Goal: Task Accomplishment & Management: Use online tool/utility

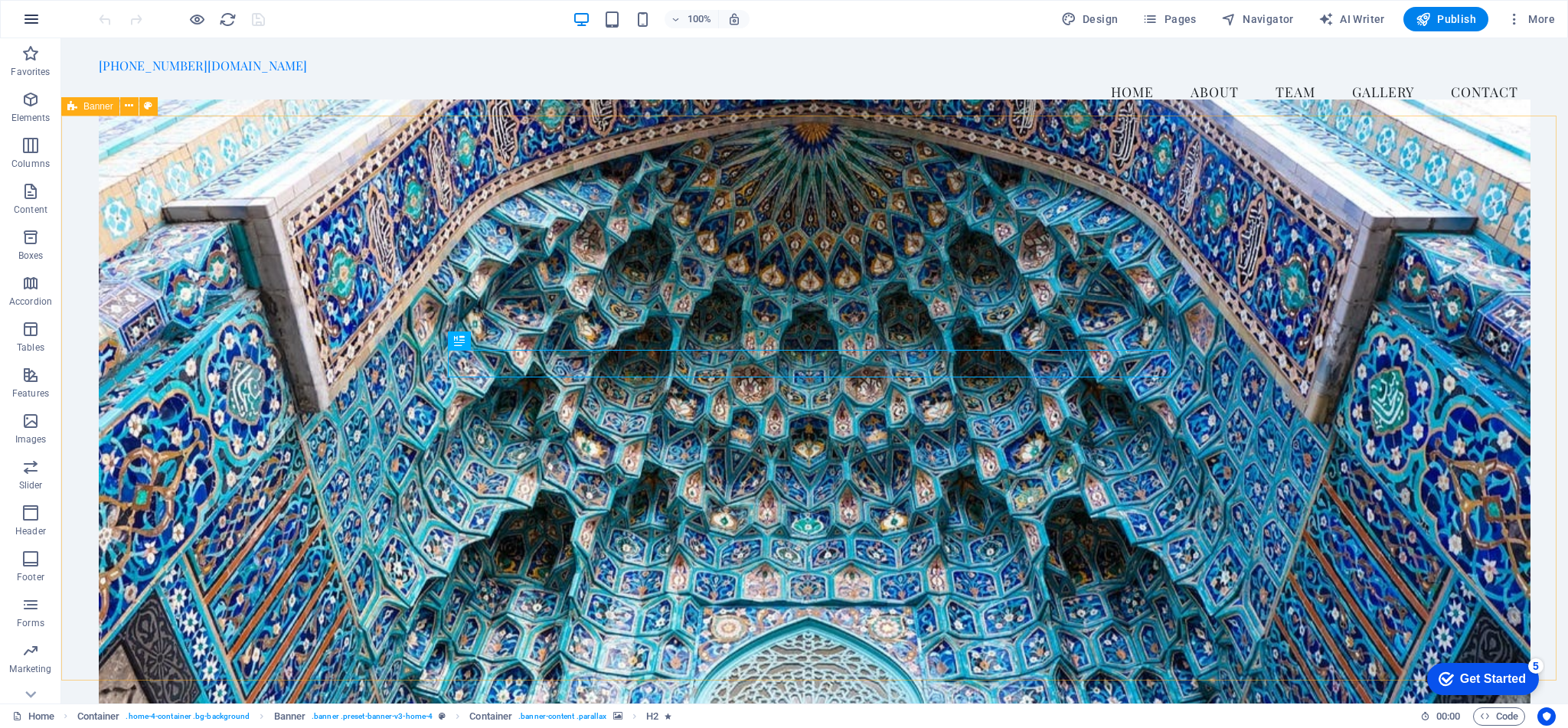
click at [0, 0] on icon "button" at bounding box center [0, 0] width 0 height 0
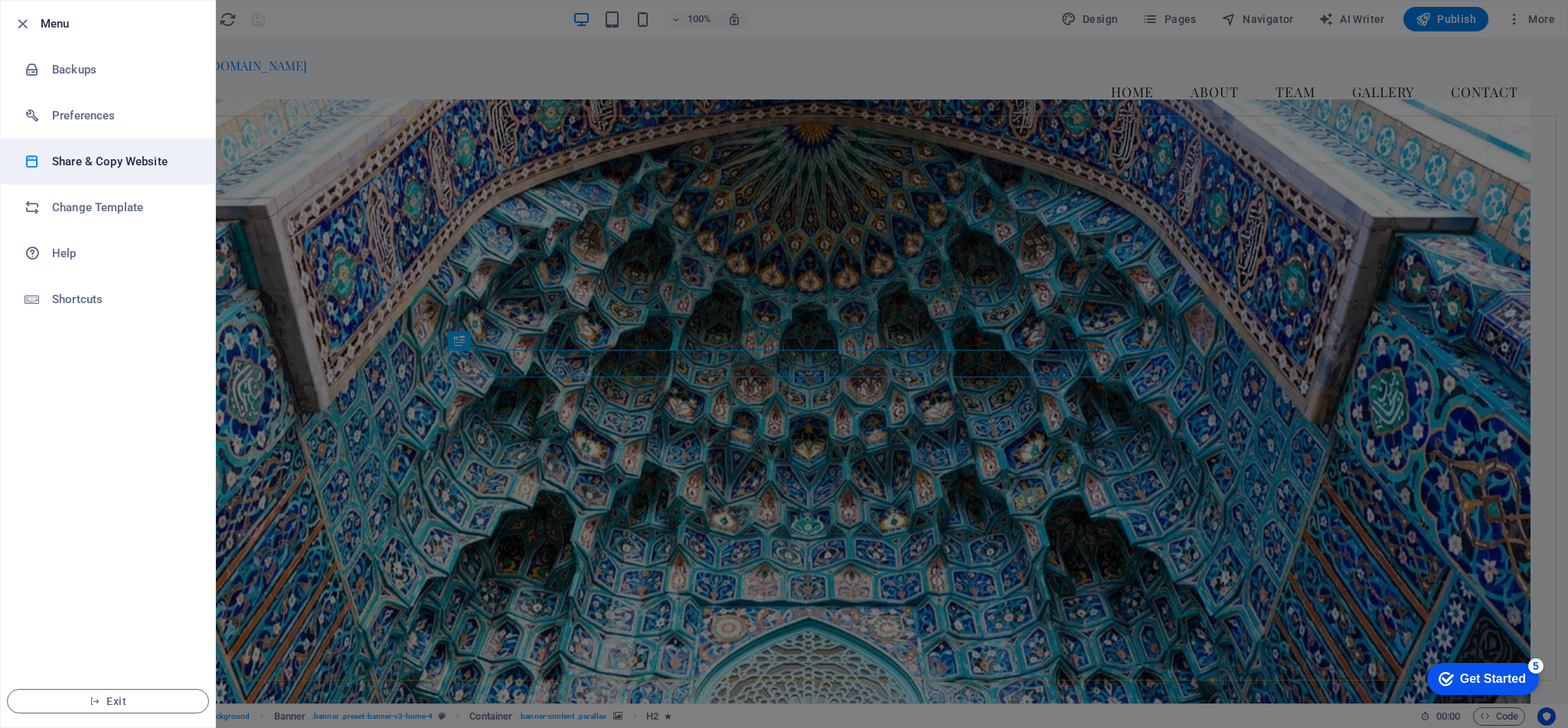
click at [145, 165] on h6 "Share & Copy Website" at bounding box center [123, 161] width 142 height 18
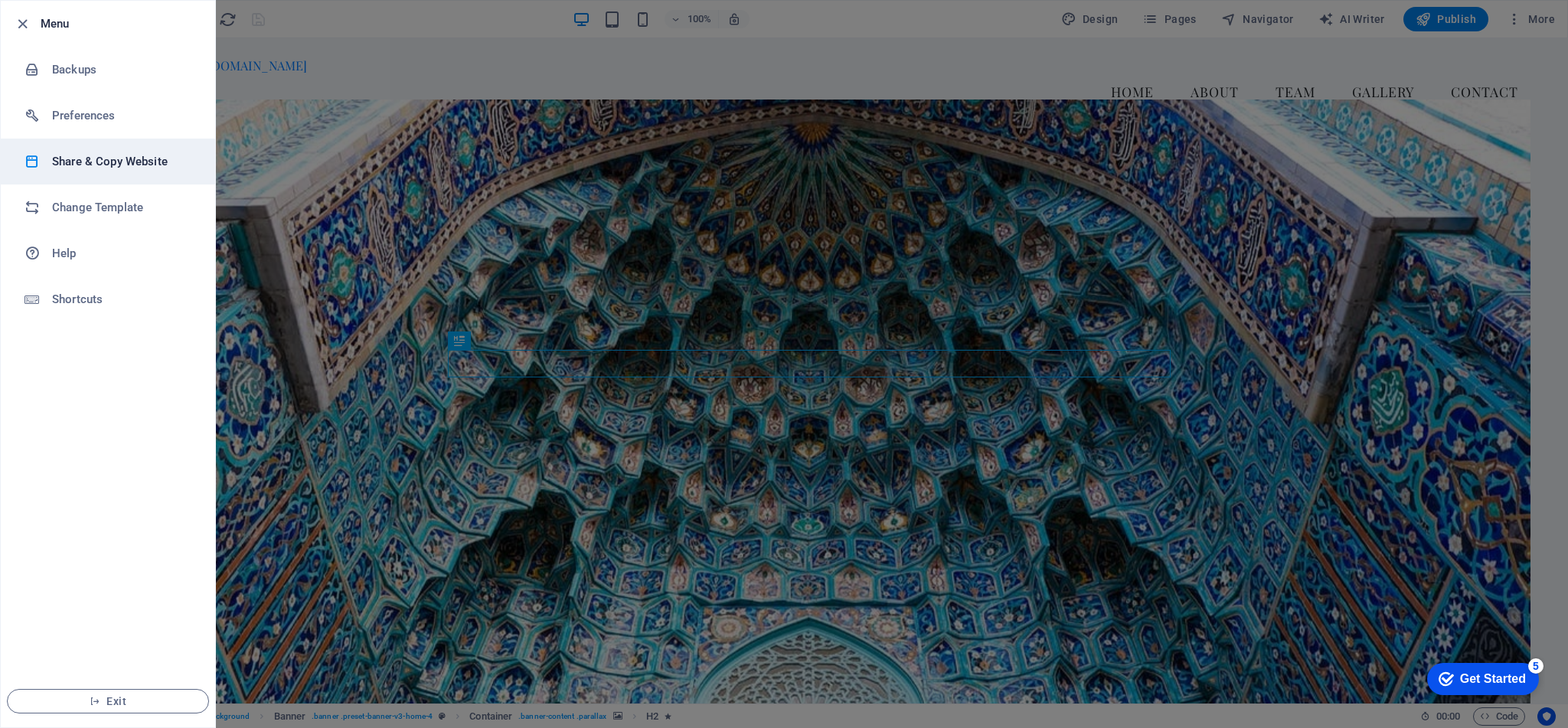
click at [104, 162] on h6 "Share & Copy Website" at bounding box center [123, 161] width 142 height 18
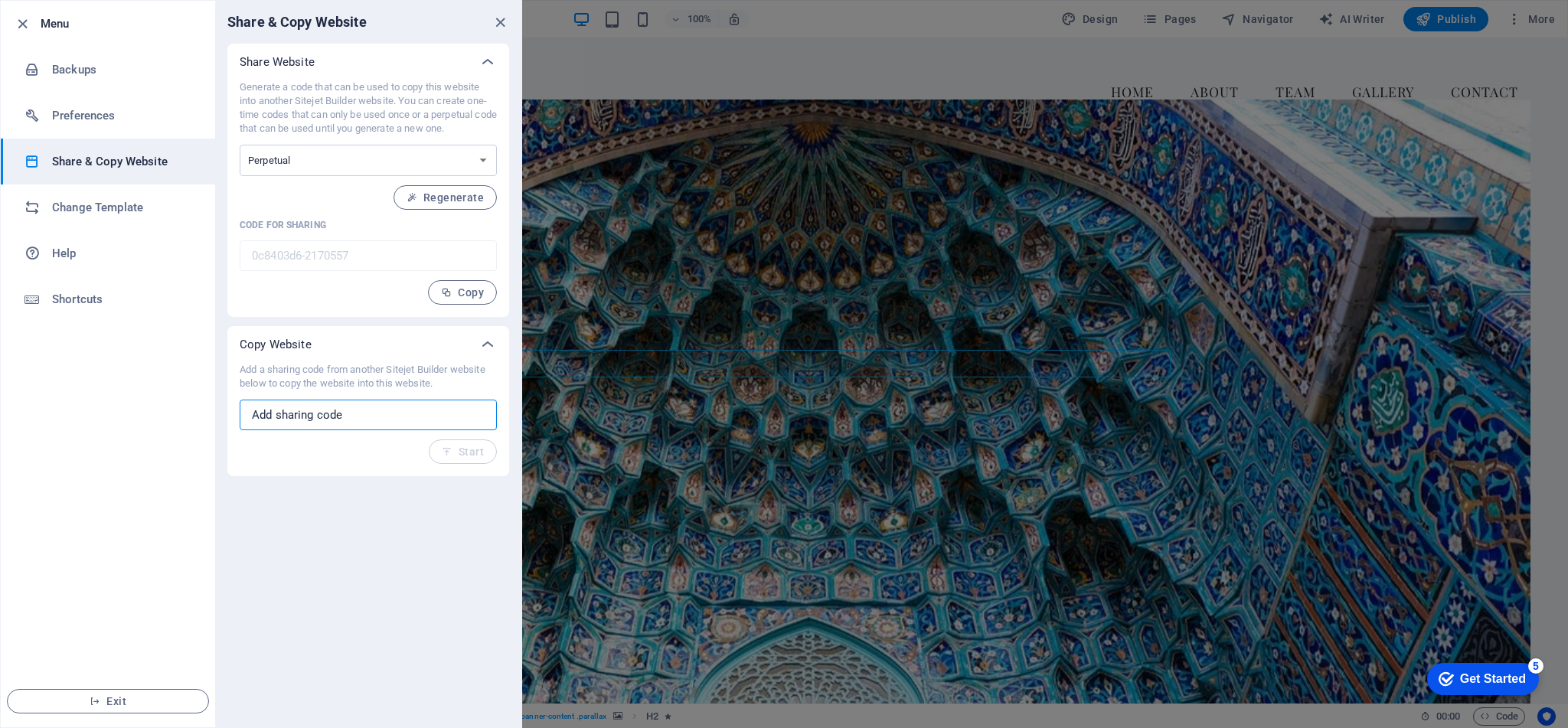
click at [356, 412] on input "text" at bounding box center [368, 415] width 257 height 31
click at [316, 422] on input "text" at bounding box center [368, 415] width 257 height 31
paste input "d95a05d8-2170572"
type input "d95a05d8-2170572"
click at [471, 455] on span "Start" at bounding box center [462, 452] width 42 height 12
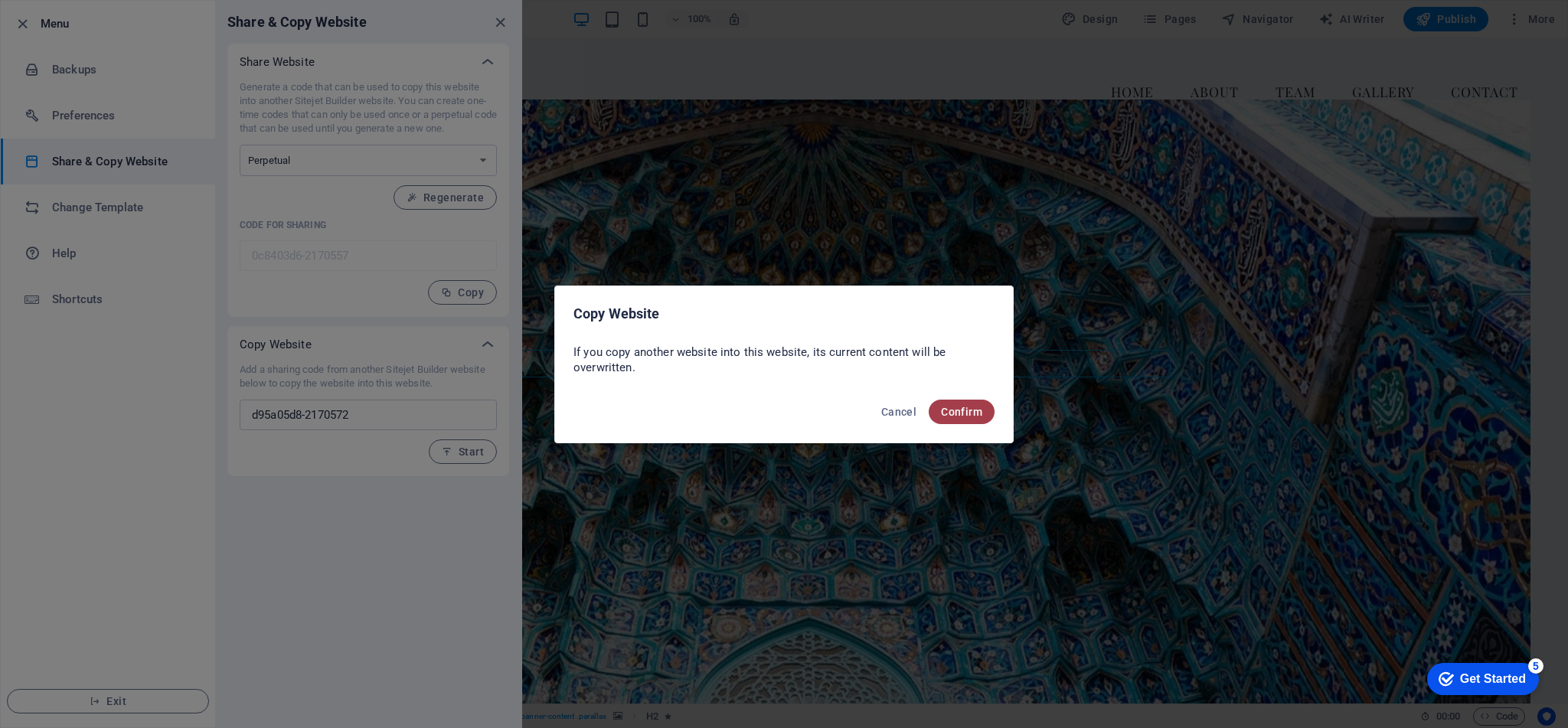
click at [958, 412] on span "Confirm" at bounding box center [962, 412] width 41 height 12
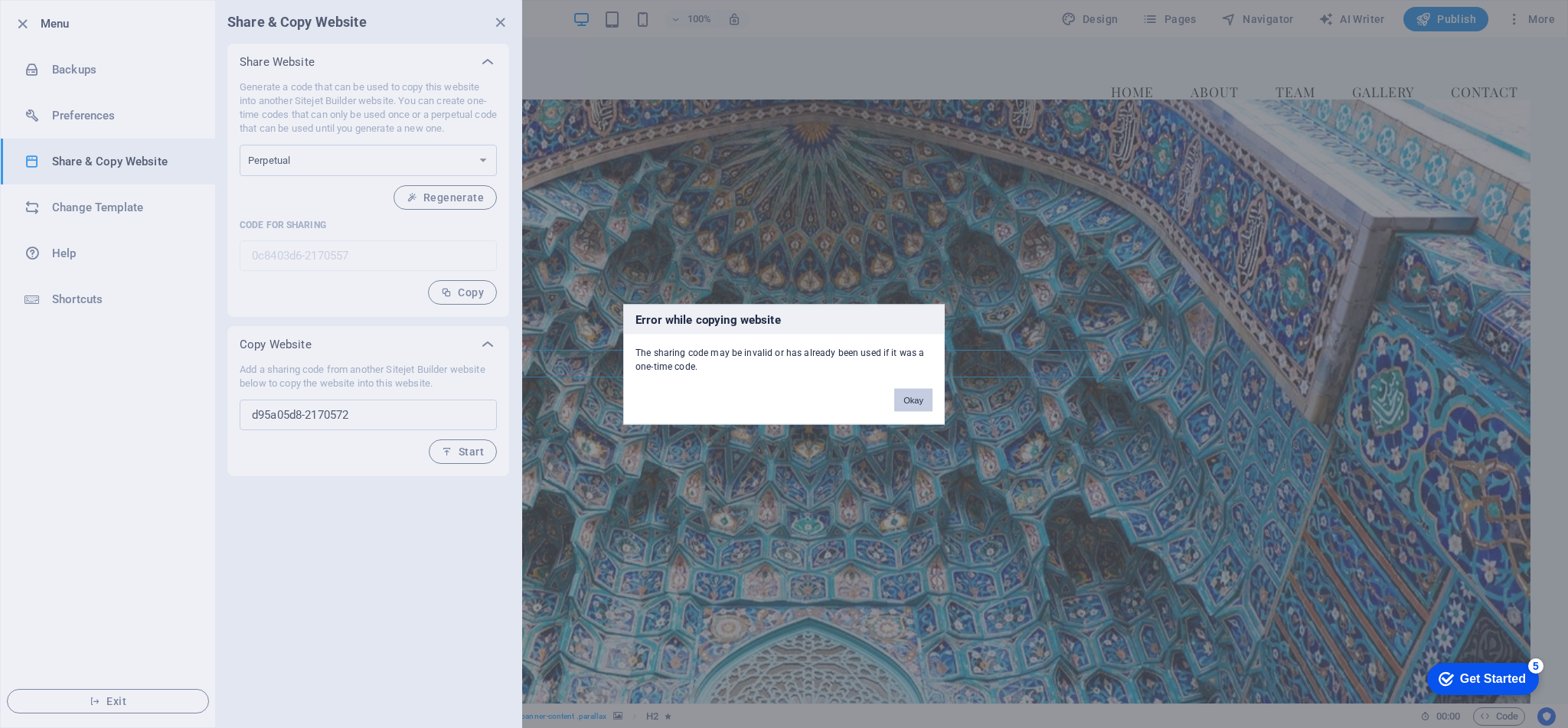
click at [910, 398] on button "Okay" at bounding box center [914, 400] width 38 height 23
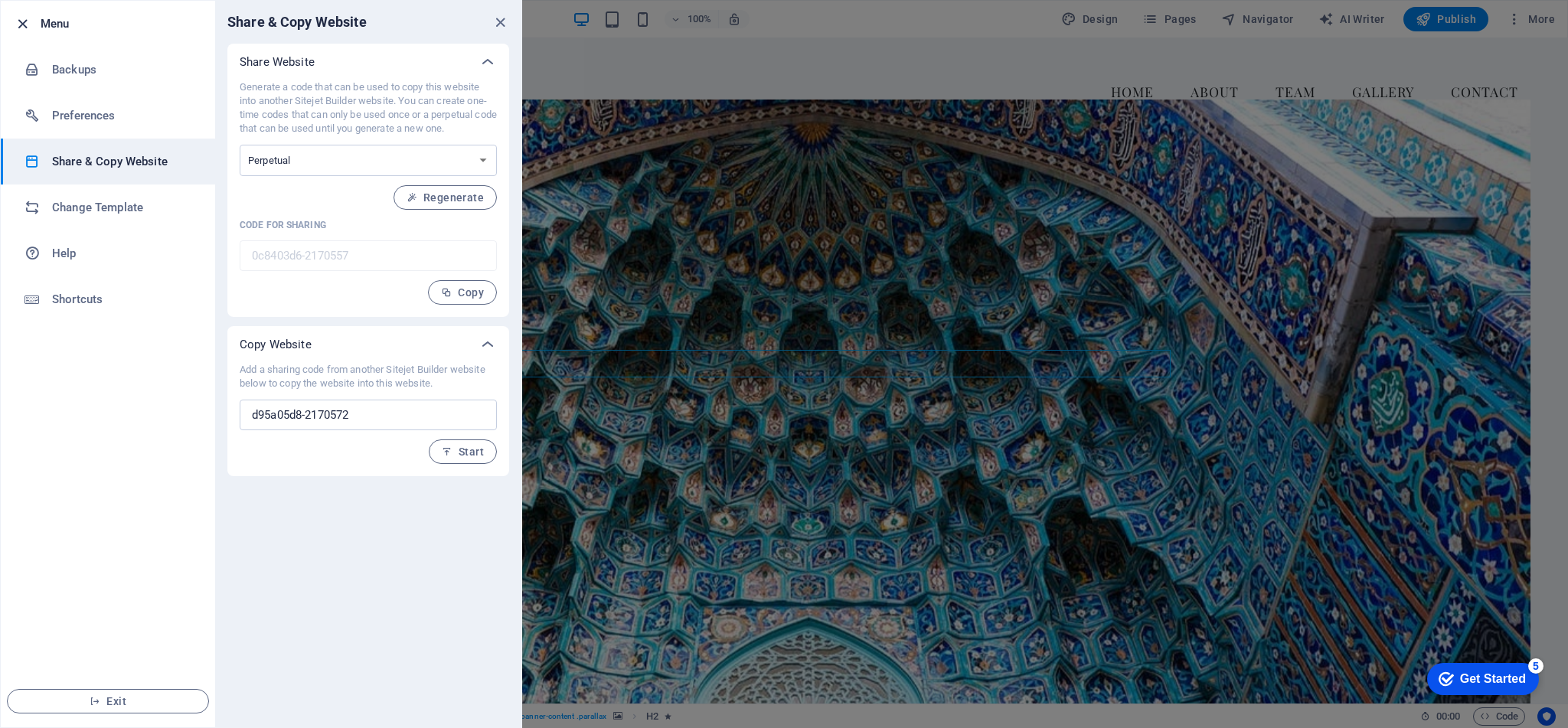
click at [20, 26] on icon "button" at bounding box center [22, 24] width 18 height 18
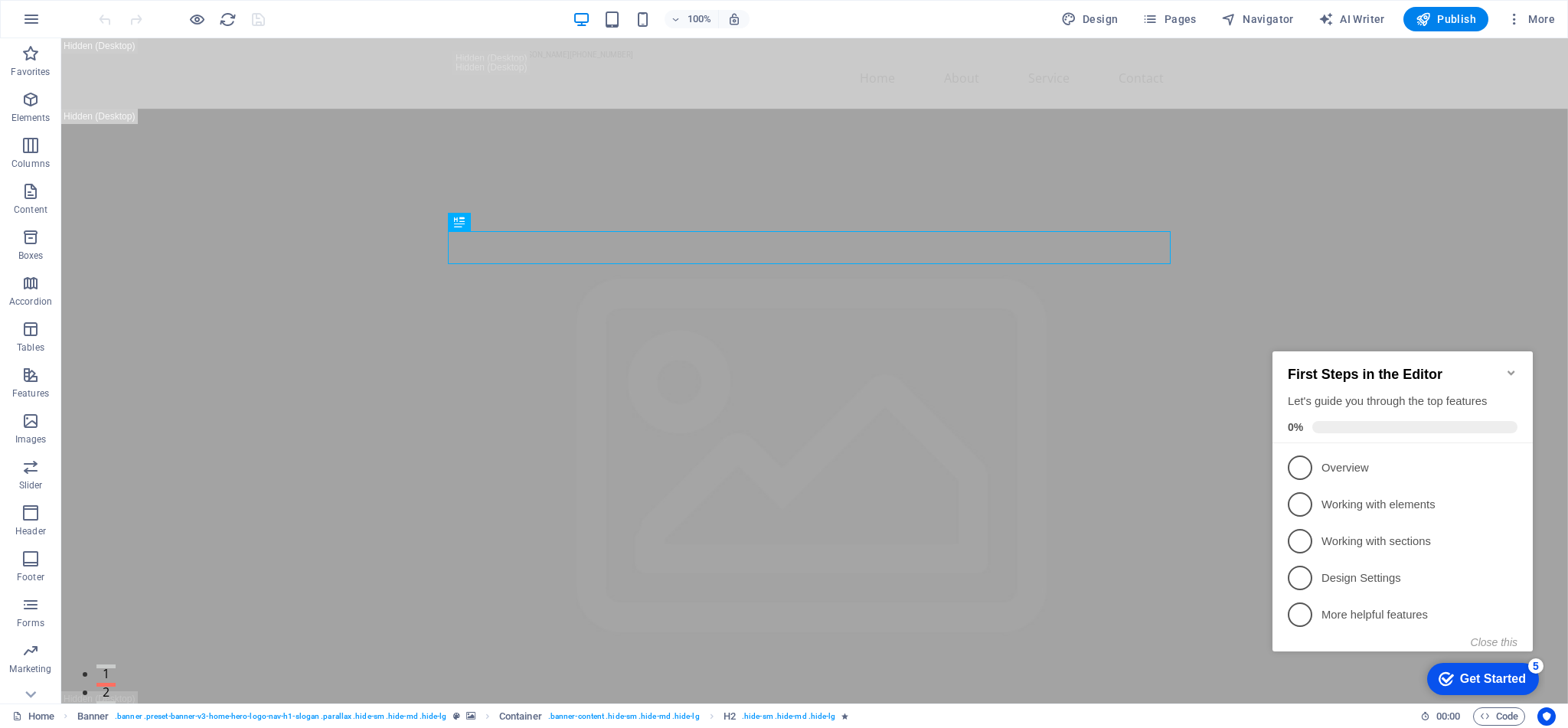
click at [1513, 367] on icon "Minimize checklist" at bounding box center [1512, 373] width 12 height 12
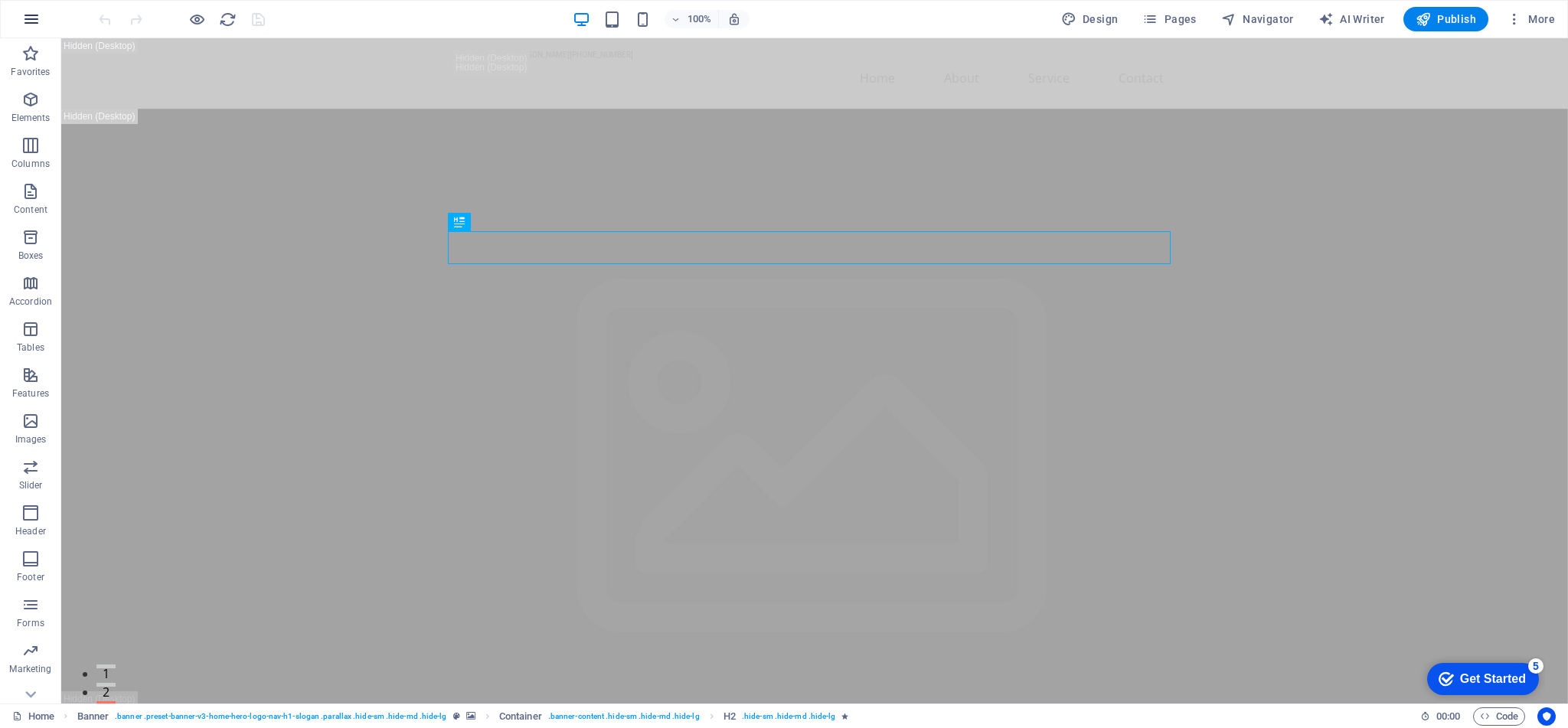
click at [28, 14] on icon "button" at bounding box center [31, 19] width 18 height 18
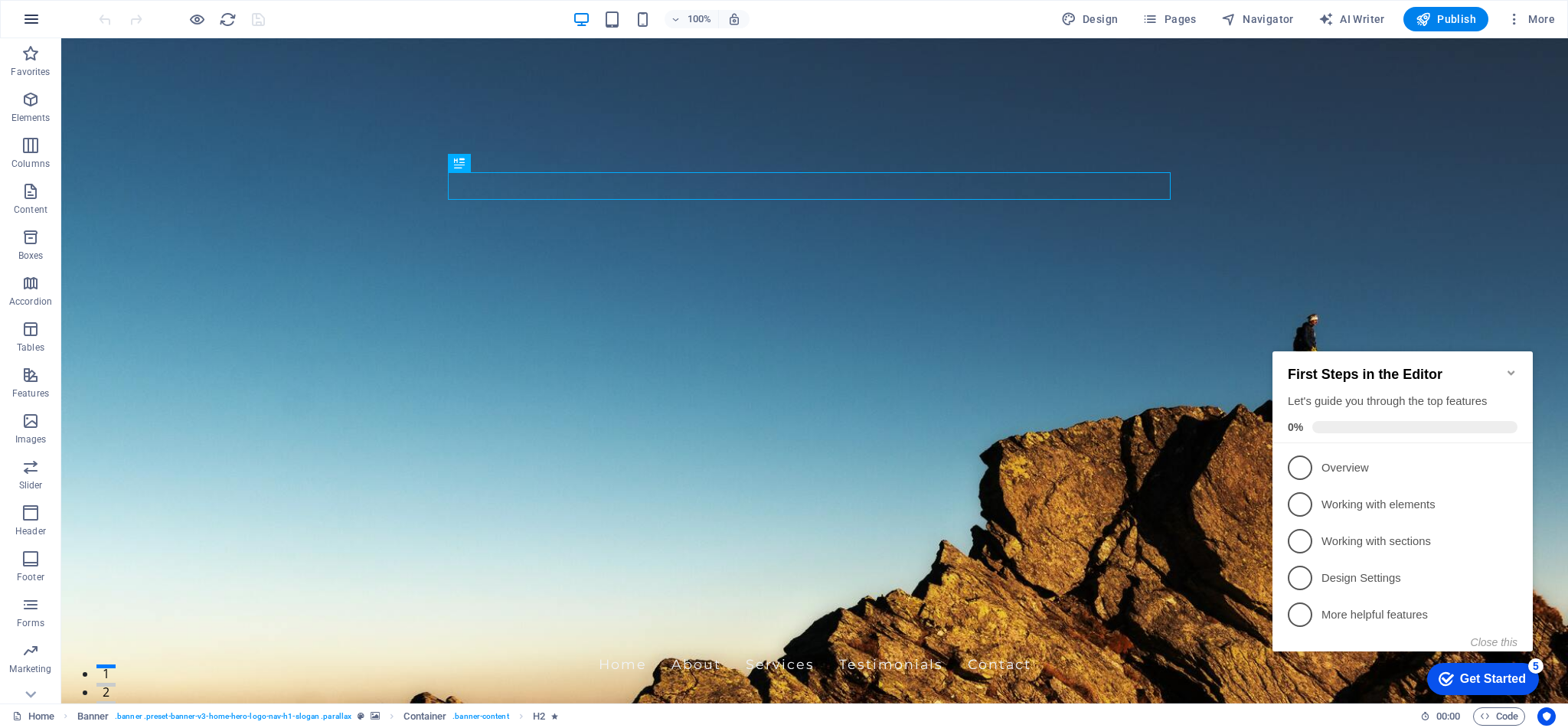
click at [33, 16] on icon "button" at bounding box center [31, 19] width 18 height 18
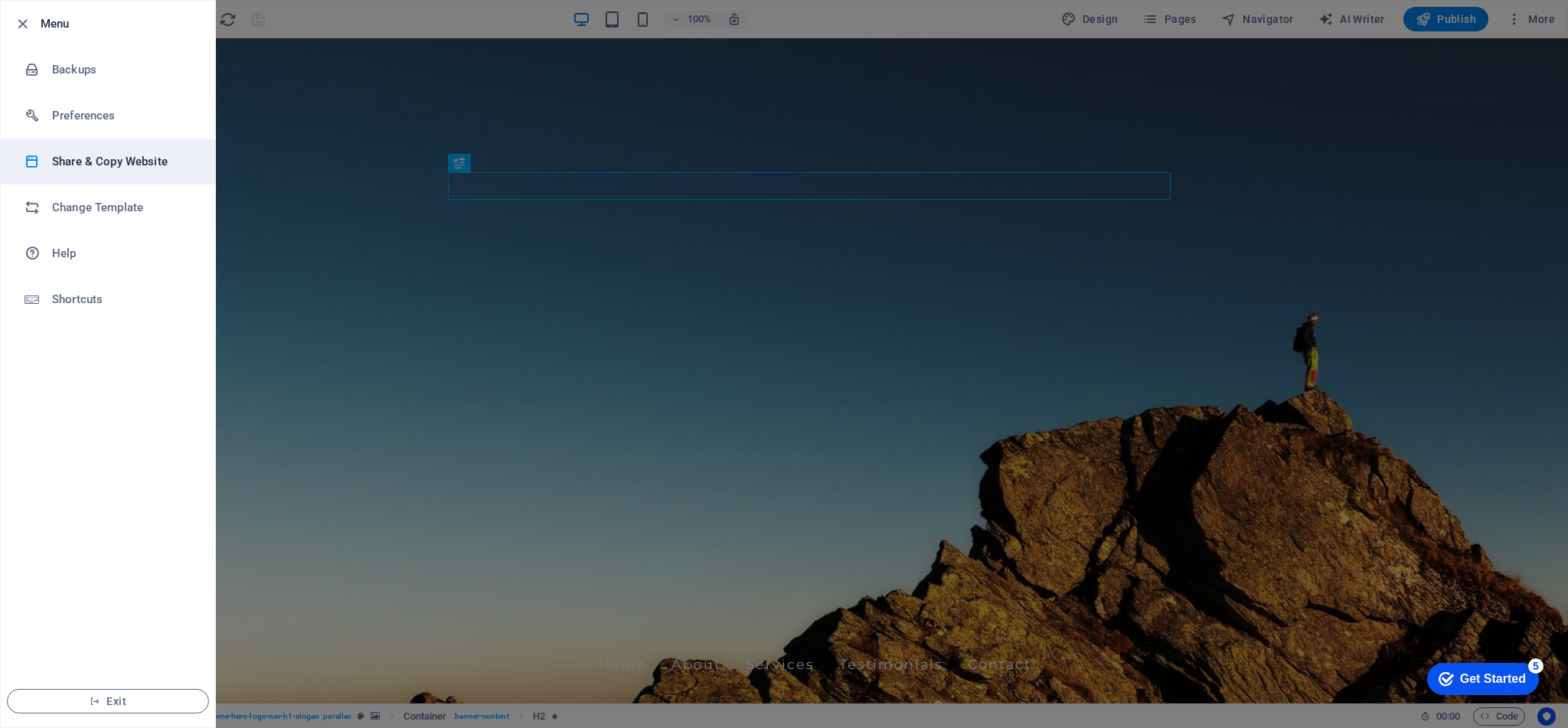
click at [134, 172] on li "Share & Copy Website" at bounding box center [108, 162] width 214 height 46
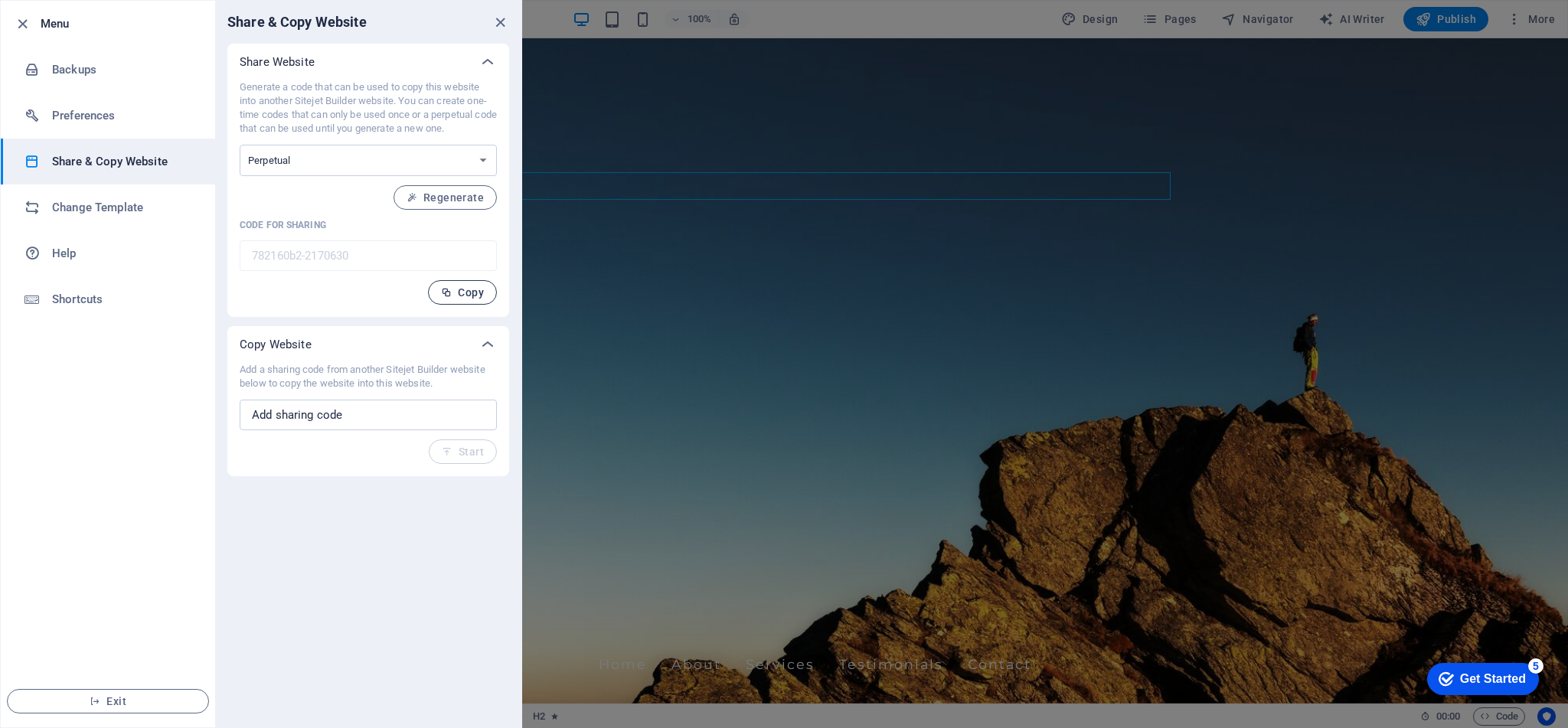
click at [468, 293] on span "Copy" at bounding box center [462, 293] width 43 height 12
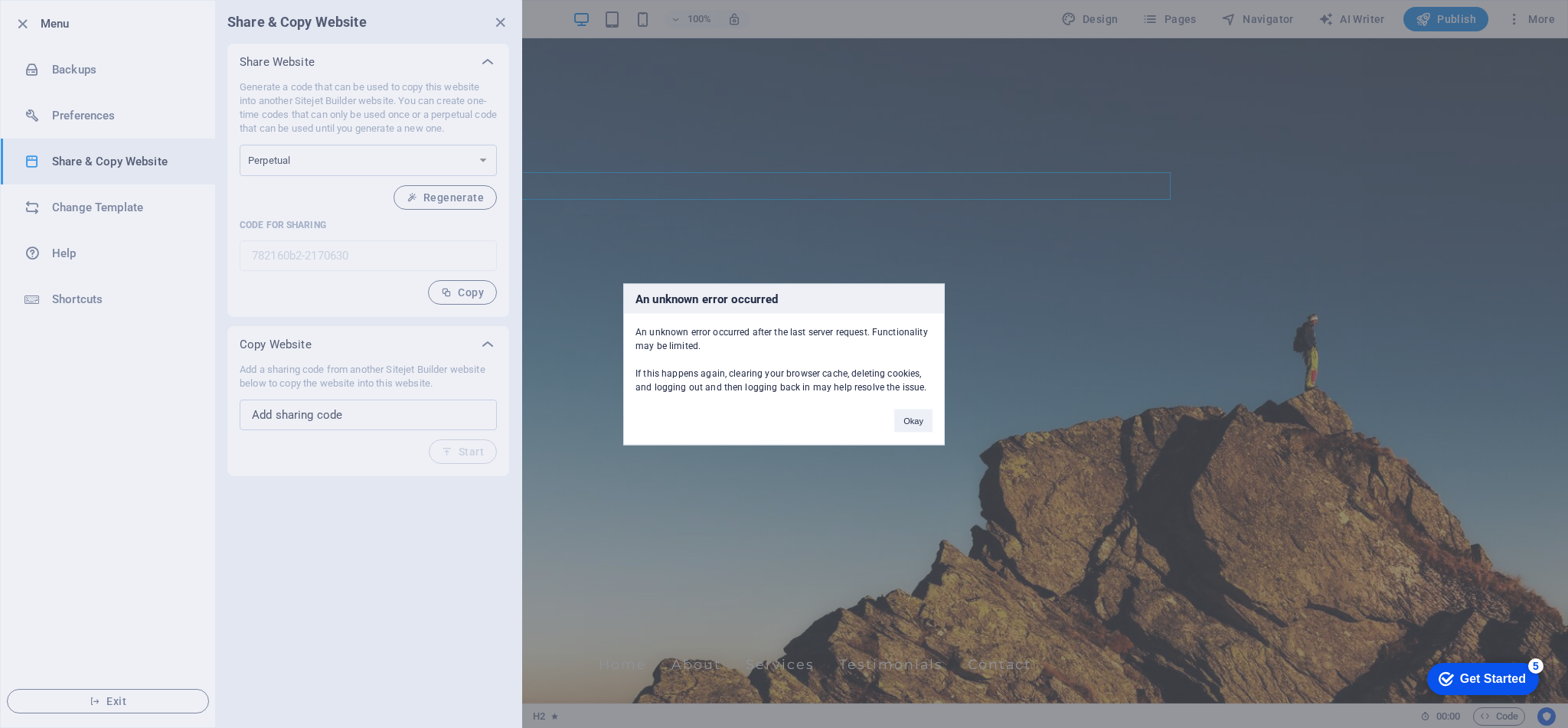
click at [305, 412] on div "An unknown error occurred An unknown error occurred after the last server reque…" at bounding box center [784, 364] width 1568 height 728
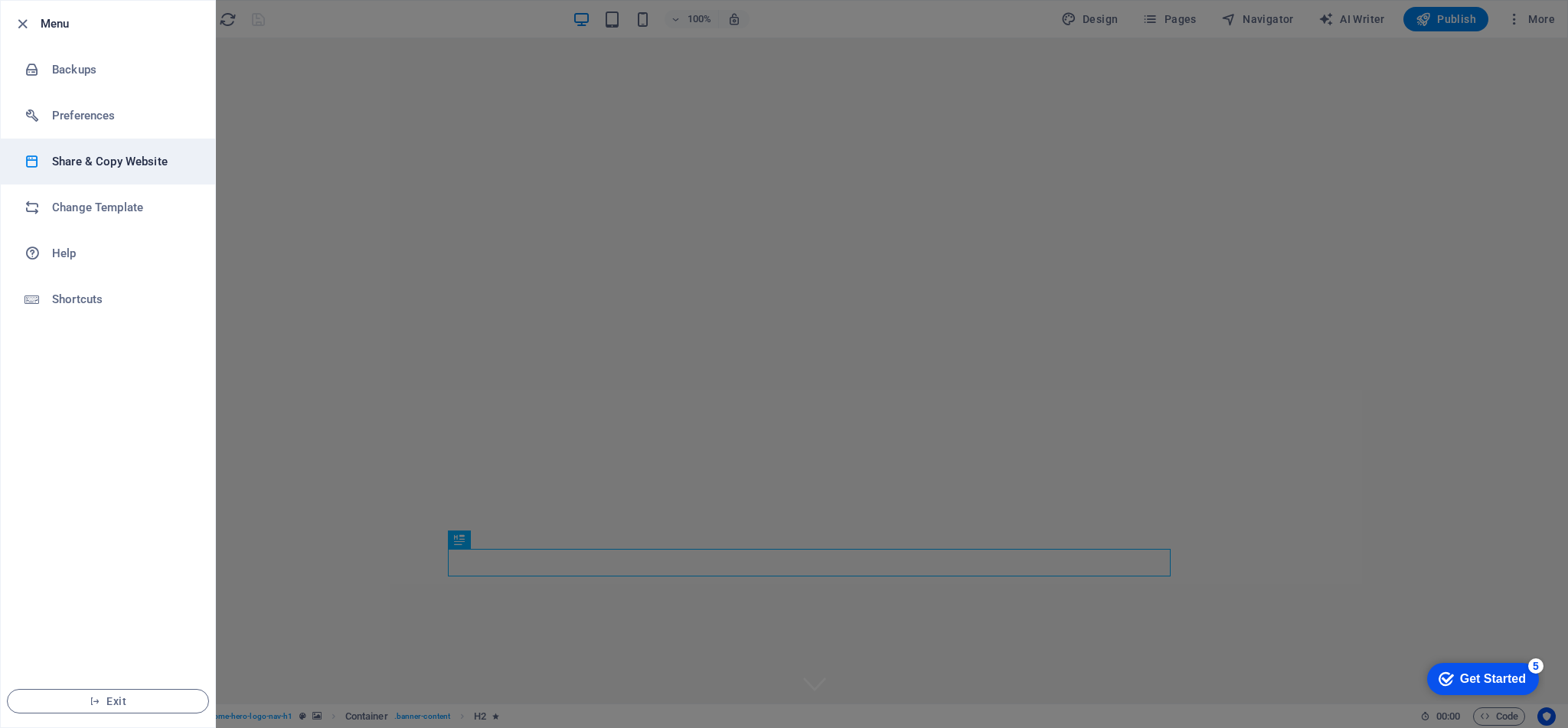
click at [140, 164] on h6 "Share & Copy Website" at bounding box center [123, 161] width 142 height 18
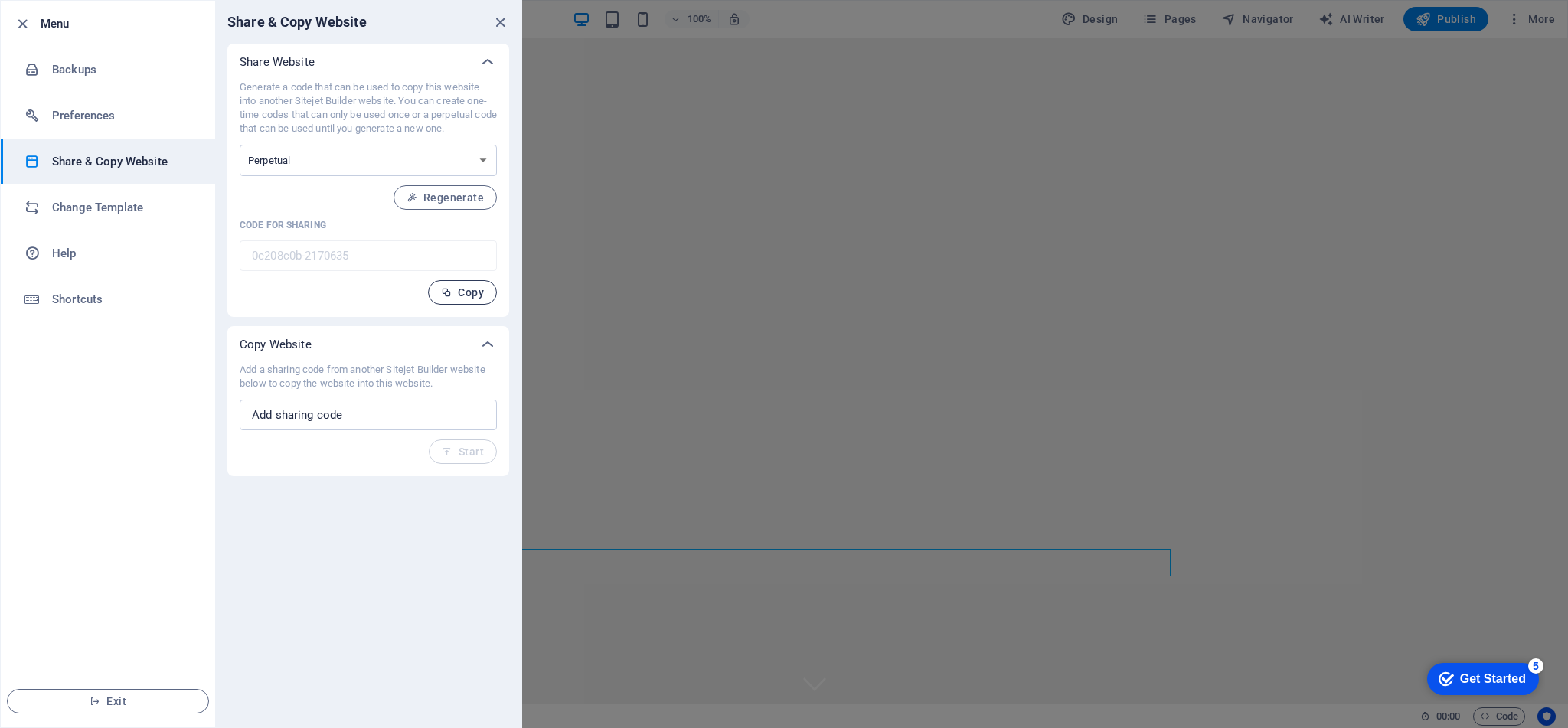
click at [484, 299] on button "Copy" at bounding box center [462, 293] width 69 height 25
click at [309, 407] on input "text" at bounding box center [368, 415] width 257 height 31
paste input "0e208c0b-2170635"
type input "0e208c0b-2170635"
click at [389, 416] on input "0e208c0b-2170635" at bounding box center [368, 415] width 257 height 31
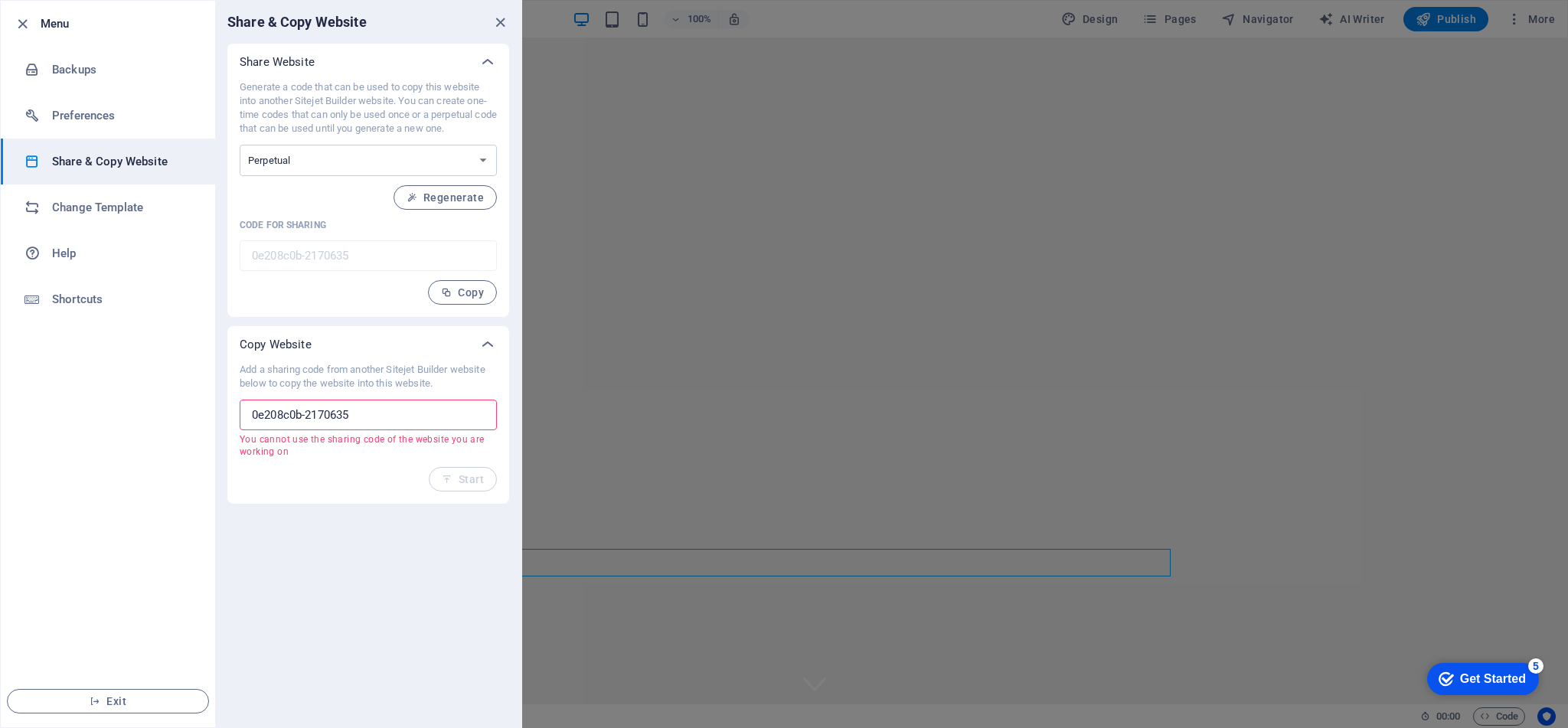
click at [389, 416] on input "0e208c0b-2170635" at bounding box center [368, 415] width 257 height 31
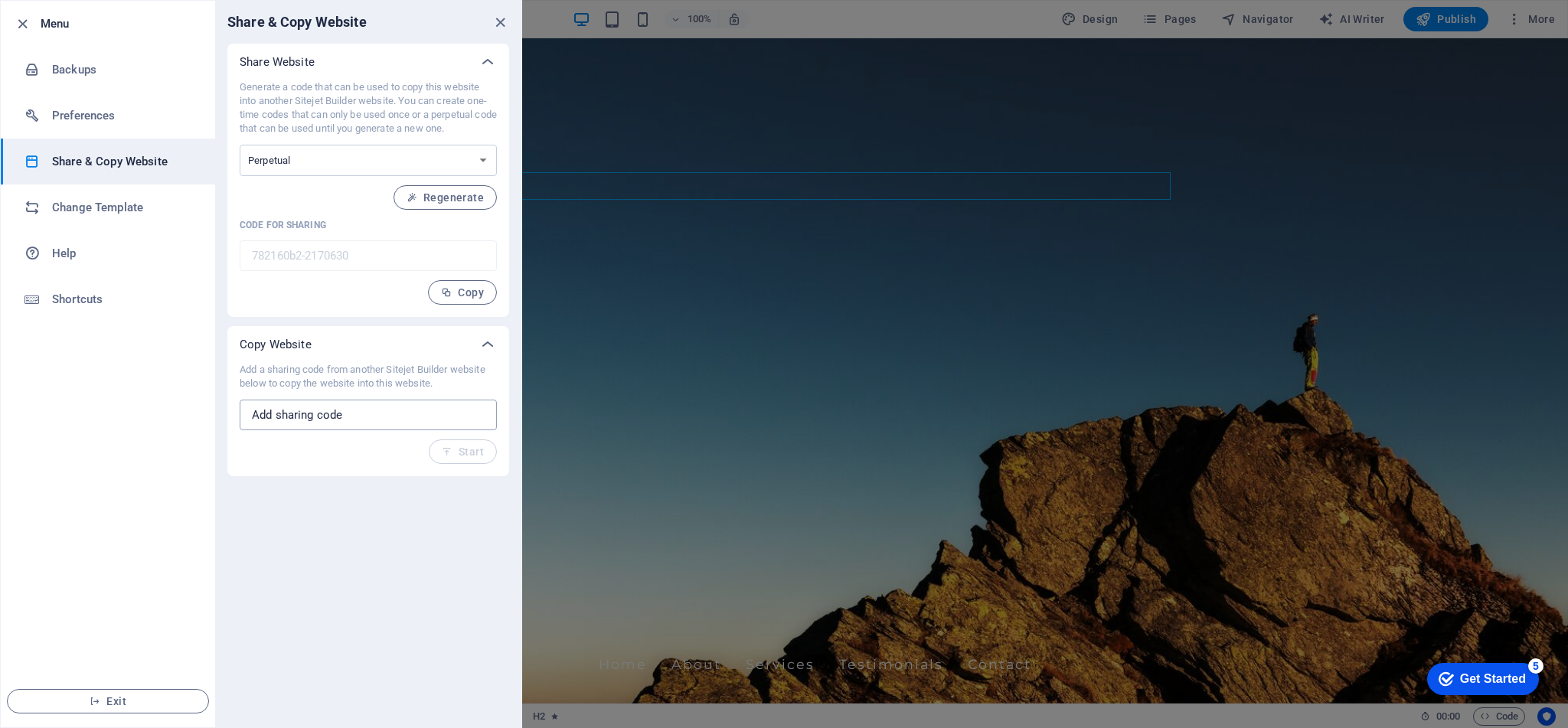
click at [306, 412] on input "text" at bounding box center [368, 415] width 257 height 31
paste input "0e208c0b-2170635"
type input "0e208c0b-2170635"
click at [456, 451] on span "Start" at bounding box center [462, 452] width 42 height 12
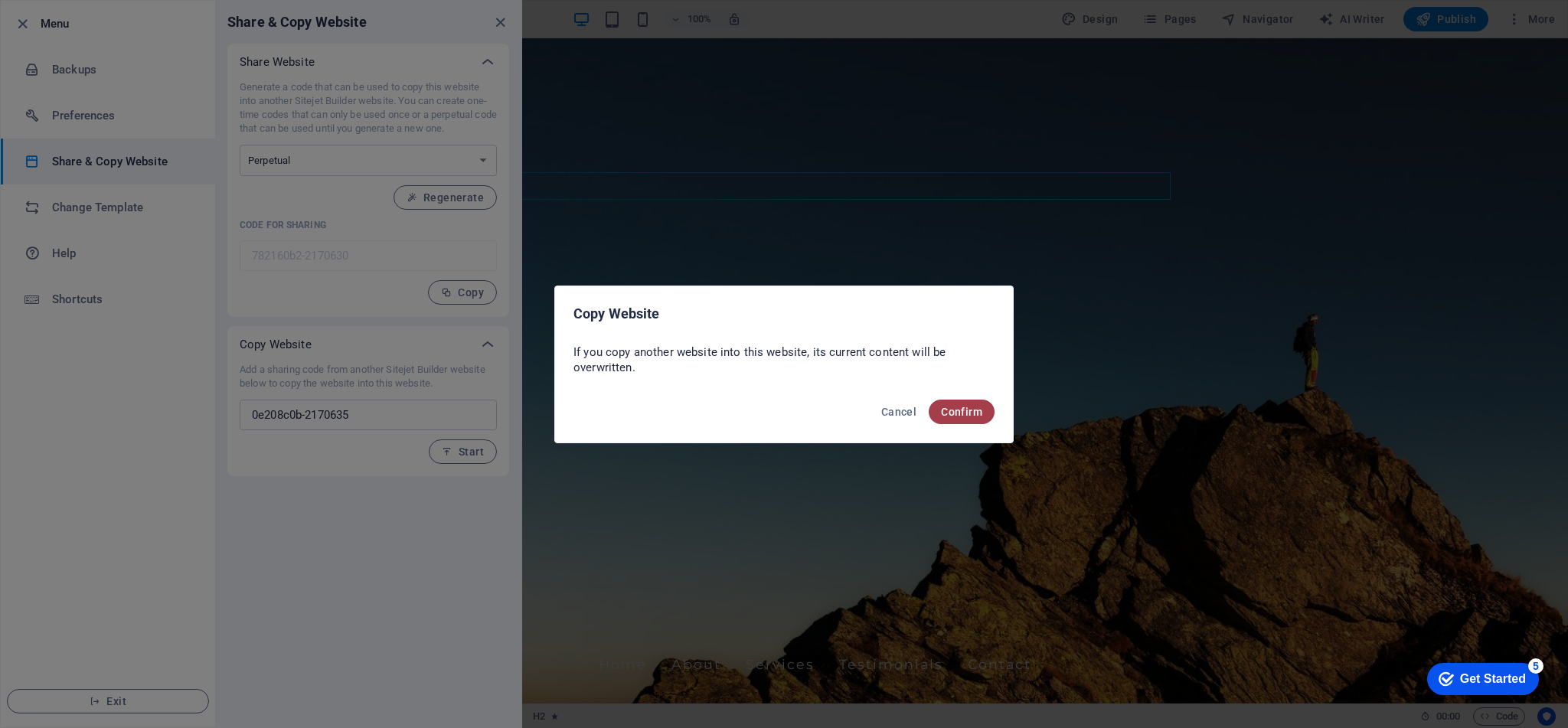
click at [954, 406] on span "Confirm" at bounding box center [962, 412] width 41 height 12
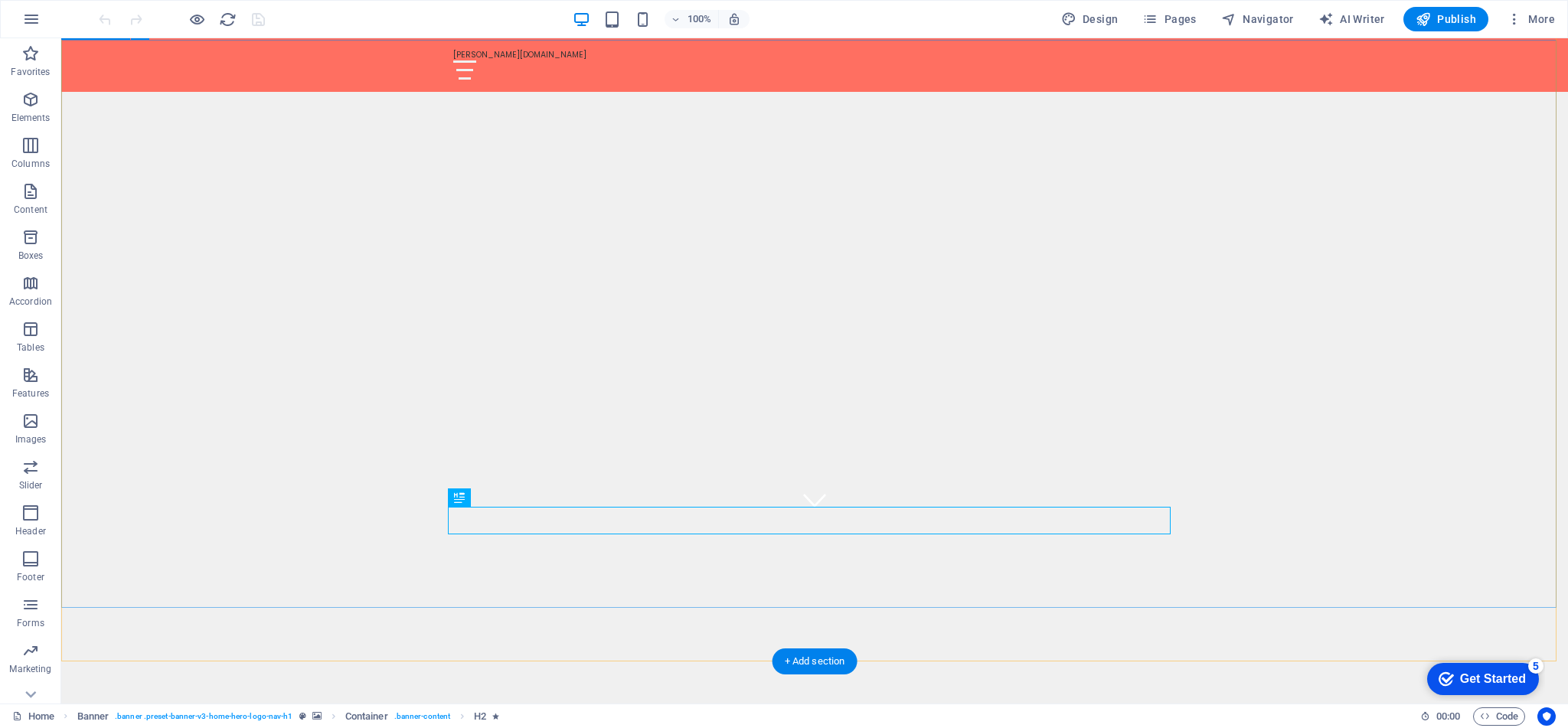
scroll to position [205, 0]
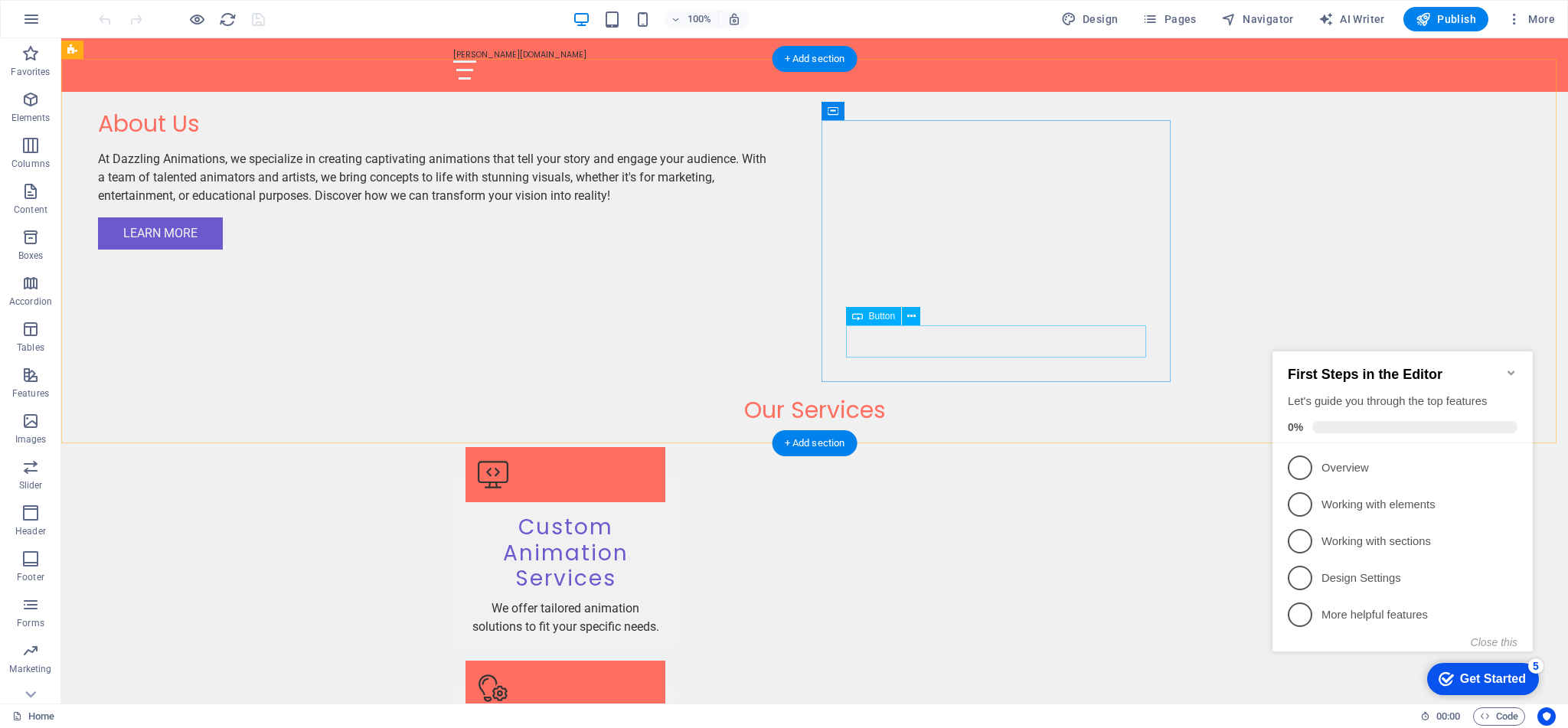
scroll to position [1395, 0]
